Goal: Task Accomplishment & Management: Use online tool/utility

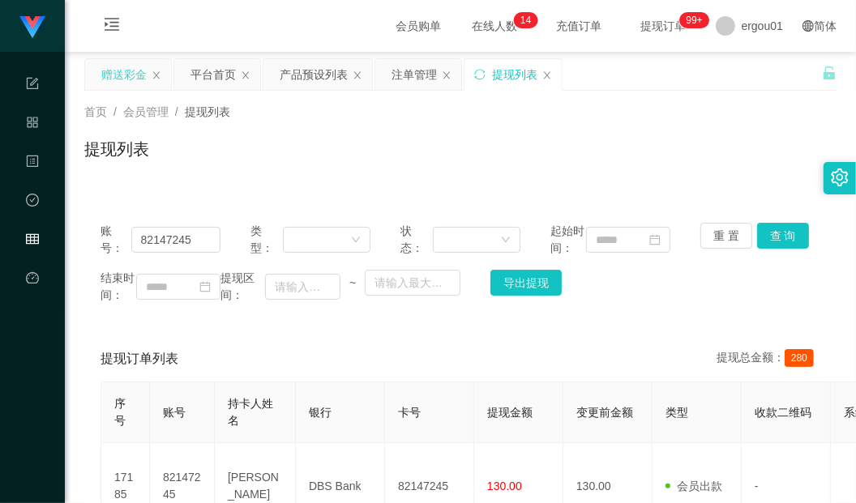
click at [131, 66] on div "赠送彩金" at bounding box center [123, 74] width 45 height 31
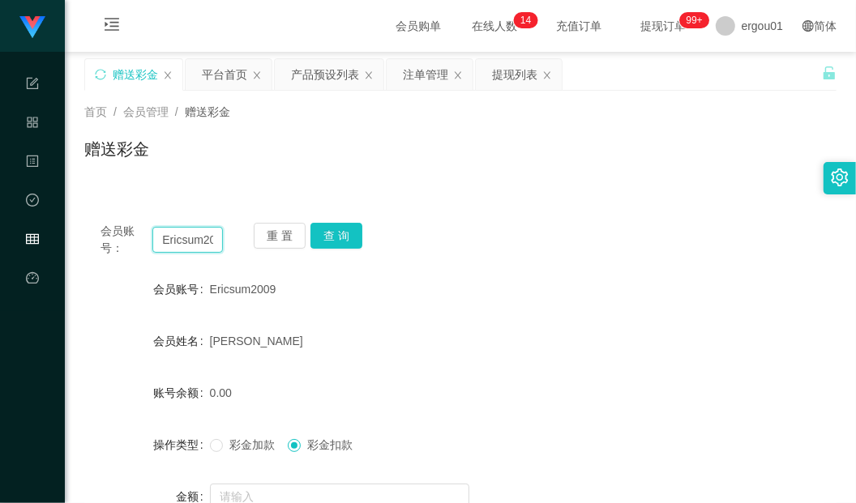
click at [177, 239] on input "Ericsum2009" at bounding box center [187, 240] width 71 height 26
paste input "90662822"
type input "90662822"
click at [339, 225] on button "查 询" at bounding box center [336, 236] width 52 height 26
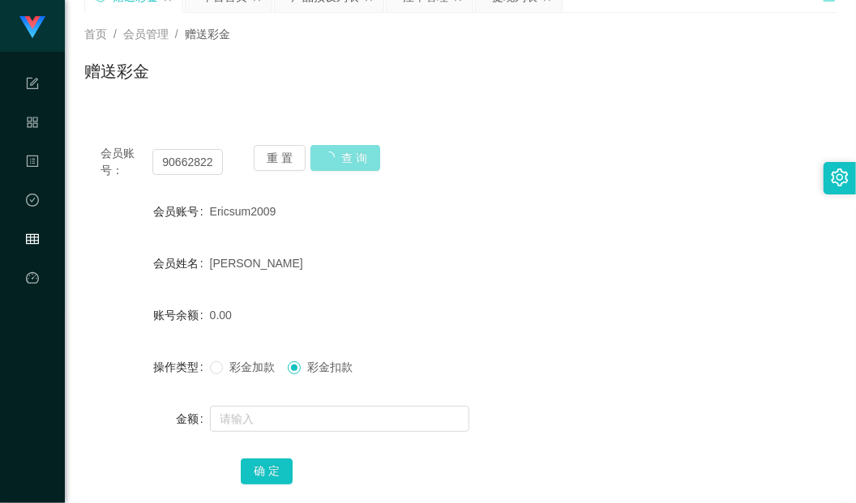
scroll to position [101, 0]
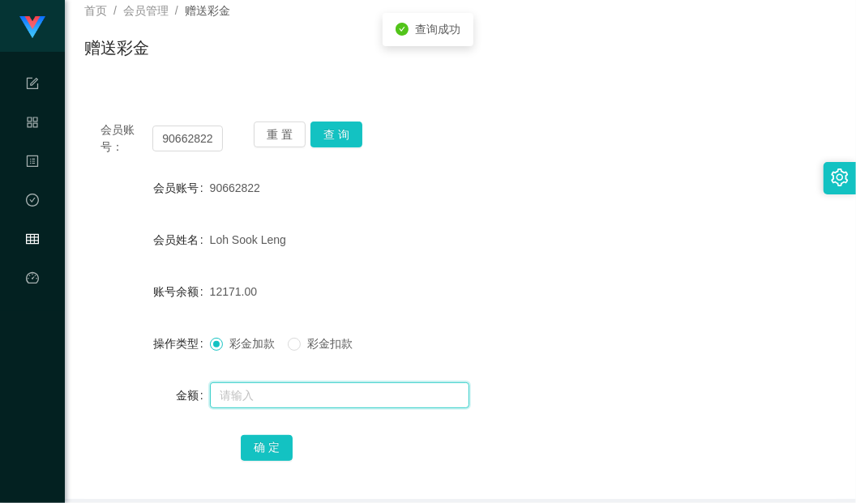
click at [266, 393] on input "text" at bounding box center [339, 396] width 259 height 26
type input "232"
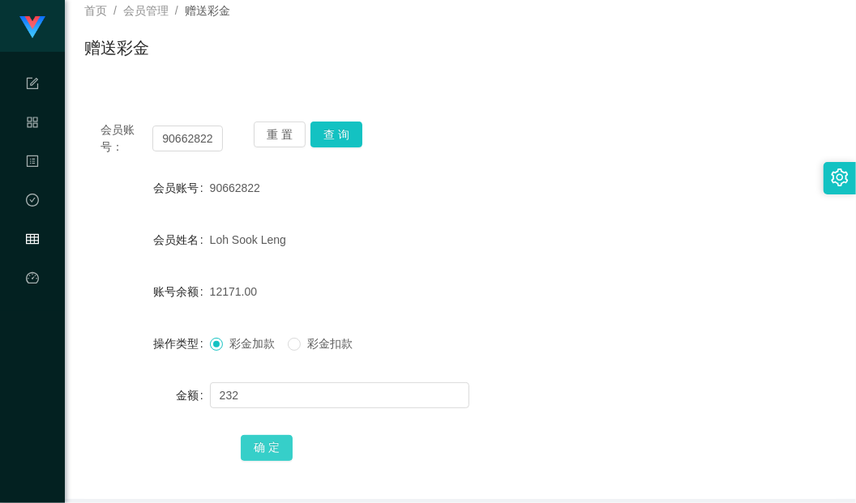
click at [278, 447] on button "确 定" at bounding box center [267, 448] width 52 height 26
drag, startPoint x: 483, startPoint y: 183, endPoint x: 504, endPoint y: 162, distance: 29.8
click at [483, 183] on div "90662822" at bounding box center [429, 188] width 438 height 32
